Goal: Task Accomplishment & Management: Use online tool/utility

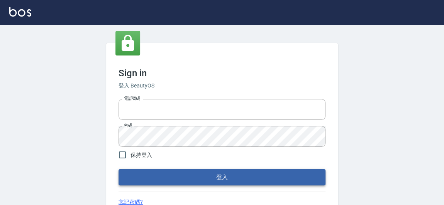
type input "0921567649"
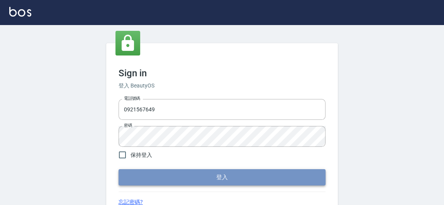
click at [200, 178] on button "登入" at bounding box center [221, 177] width 207 height 16
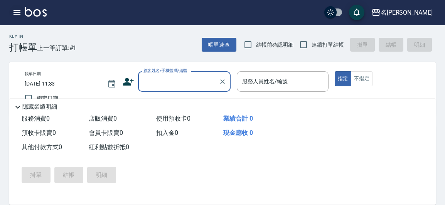
click at [18, 14] on icon "button" at bounding box center [17, 12] width 7 height 5
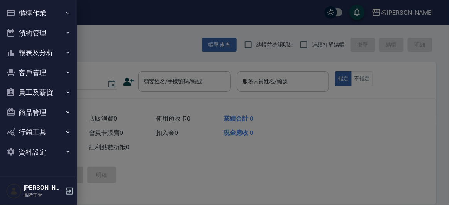
click at [38, 16] on button "櫃檯作業" at bounding box center [38, 13] width 71 height 20
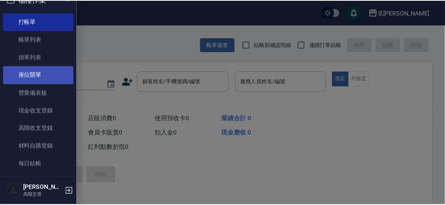
scroll to position [35, 0]
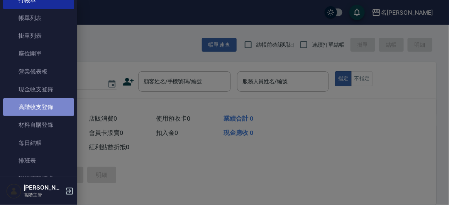
click at [49, 109] on link "高階收支登錄" at bounding box center [38, 107] width 71 height 18
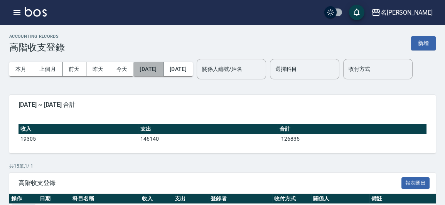
click at [154, 72] on button "2025/10/01" at bounding box center [149, 69] width 30 height 14
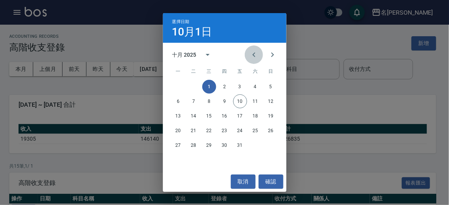
click at [250, 54] on icon "Previous month" at bounding box center [253, 54] width 9 height 9
click at [183, 86] on button "1" at bounding box center [178, 87] width 14 height 14
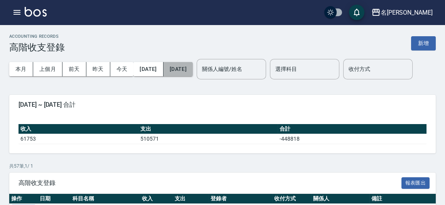
click at [193, 70] on button "2025/10/10" at bounding box center [178, 69] width 29 height 14
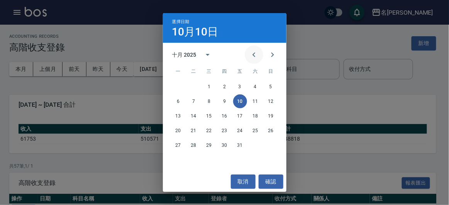
click at [252, 54] on icon "Previous month" at bounding box center [253, 54] width 9 height 9
click at [190, 149] on button "30" at bounding box center [194, 146] width 14 height 14
